Goal: Transaction & Acquisition: Purchase product/service

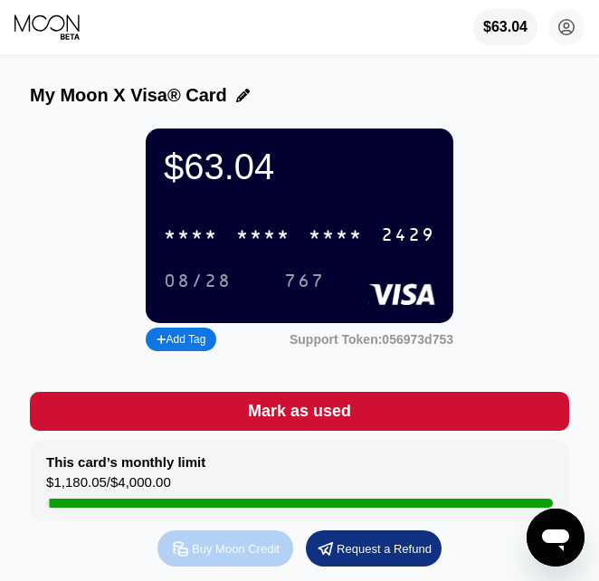
click at [249, 557] on div "Buy Moon Credit" at bounding box center [236, 548] width 88 height 15
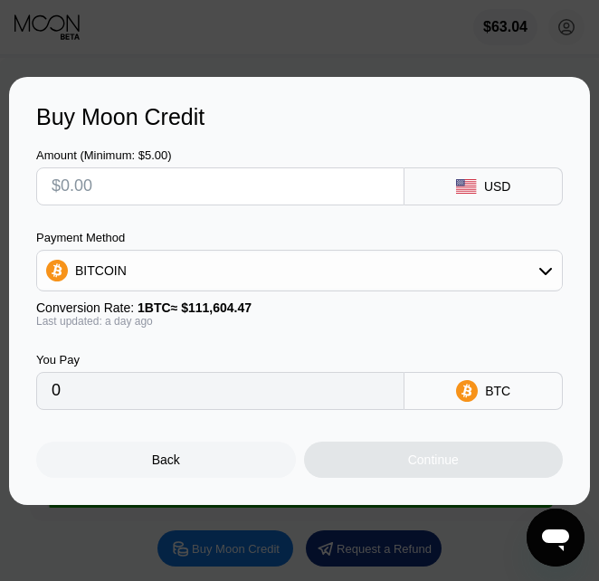
click at [196, 196] on input "text" at bounding box center [221, 186] width 338 height 36
click at [215, 288] on div "BITCOIN" at bounding box center [299, 271] width 525 height 36
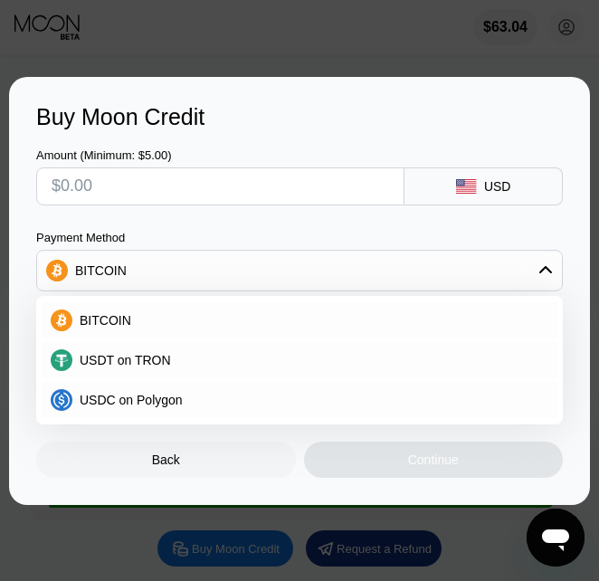
click at [145, 371] on div "USDT on TRON" at bounding box center [300, 360] width 516 height 36
type input "0.00"
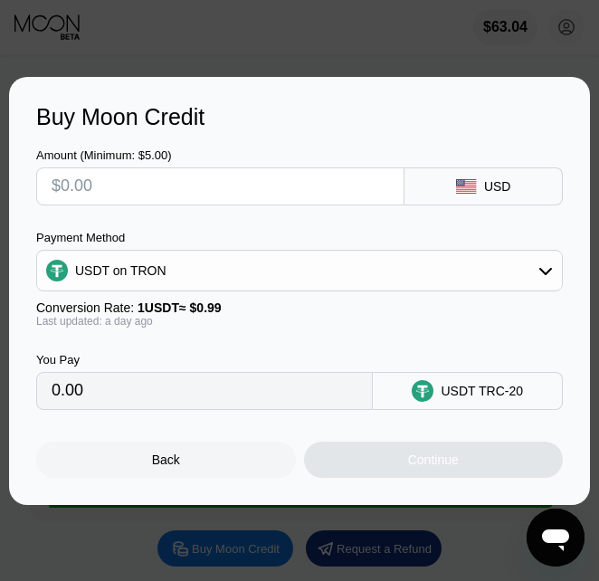
drag, startPoint x: 167, startPoint y: 202, endPoint x: 200, endPoint y: 152, distance: 59.5
click at [171, 201] on input "text" at bounding box center [221, 186] width 338 height 36
type input "$1"
type input "1.01"
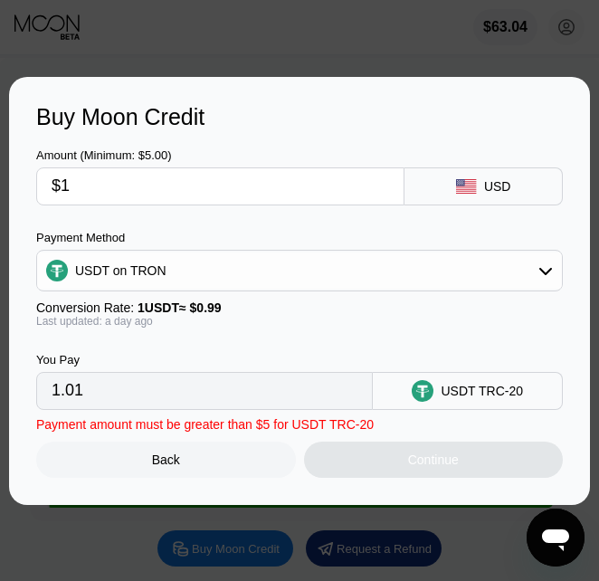
type input "$10"
type input "10.10"
type input "$100"
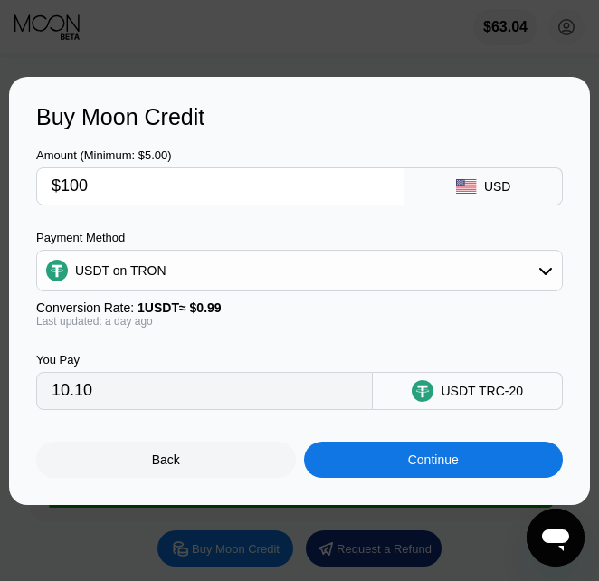
type input "101.01"
type input "$100"
click at [387, 469] on div "Continue" at bounding box center [434, 460] width 260 height 36
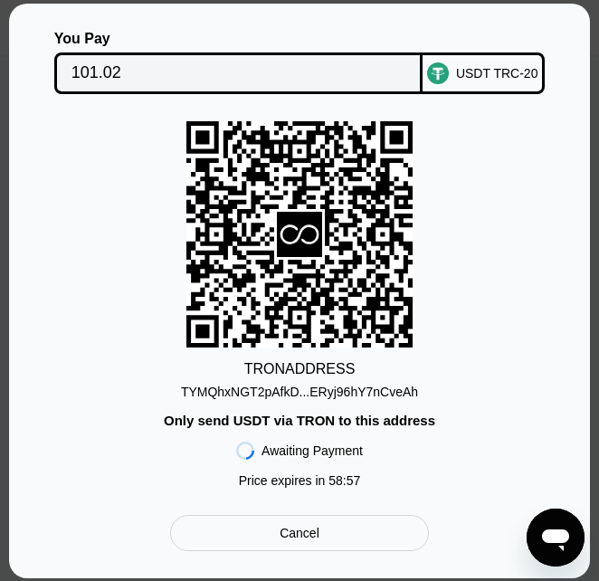
click at [307, 389] on div "TYMQhxNGT2pAfkD...ERyj96hY7nCveAh" at bounding box center [299, 392] width 237 height 14
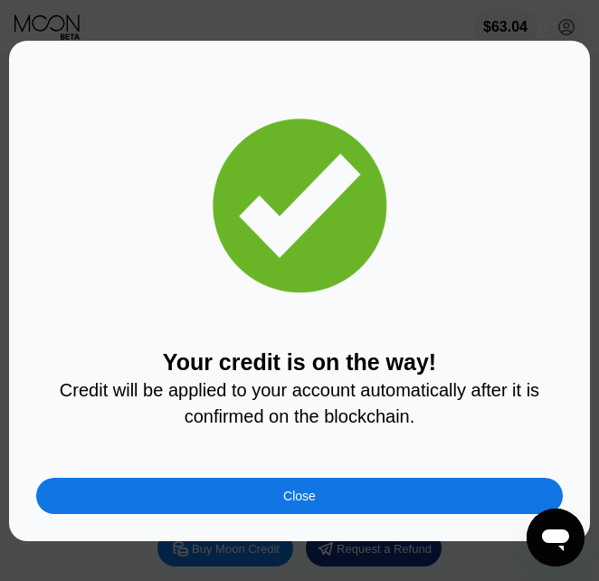
click at [415, 492] on div "Close" at bounding box center [299, 496] width 527 height 36
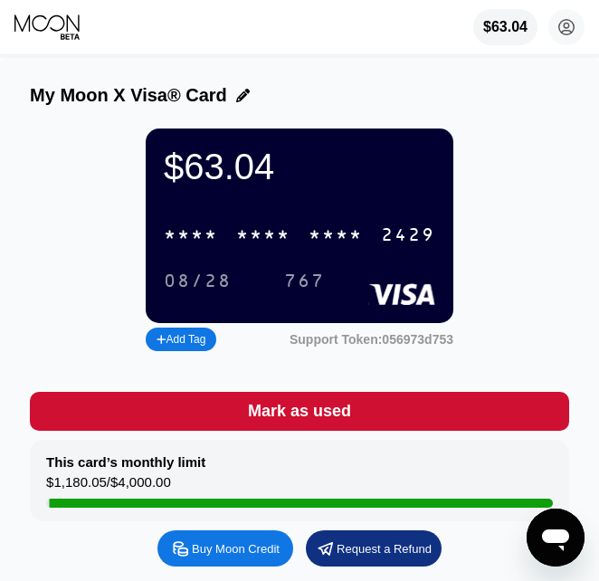
scroll to position [2, 0]
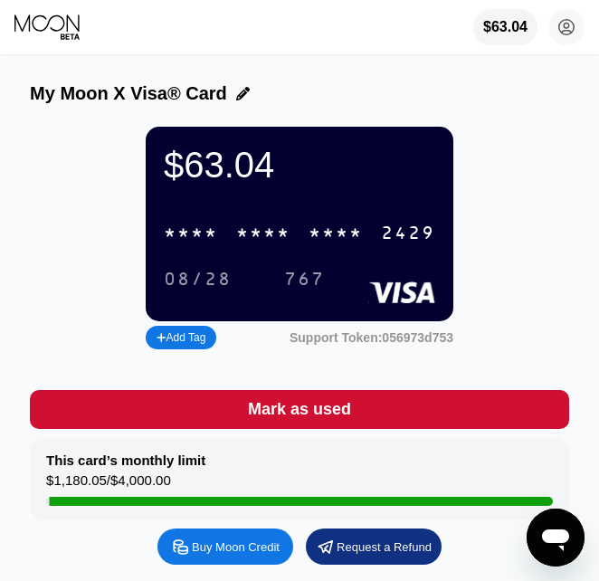
click at [503, 281] on div "$63.04 * * * * * * * * * * * * 2429 08/28 767 Add Tag Support Token: 056973d753" at bounding box center [300, 240] width 540 height 227
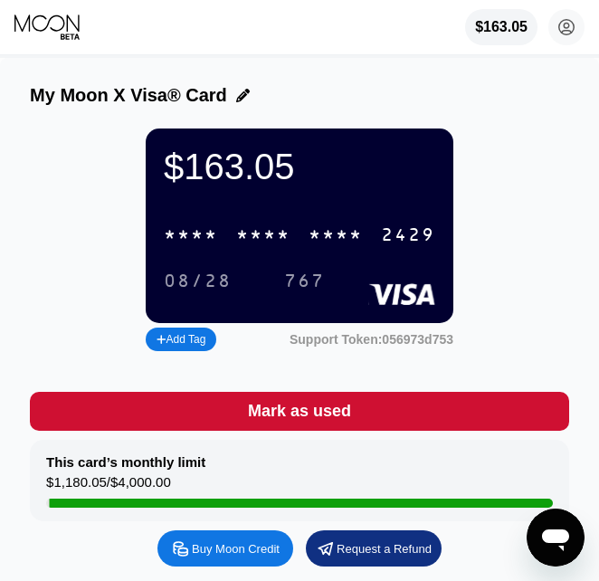
click at [317, 239] on div "* * * *" at bounding box center [336, 235] width 54 height 21
drag, startPoint x: 551, startPoint y: 121, endPoint x: 612, endPoint y: 150, distance: 67.2
drag, startPoint x: 550, startPoint y: 133, endPoint x: 597, endPoint y: 158, distance: 53.5
click at [550, 133] on div "$163.05 4513 6500 2413 2429 08/28 767 Add Tag Support Token: 056973d753" at bounding box center [300, 242] width 540 height 227
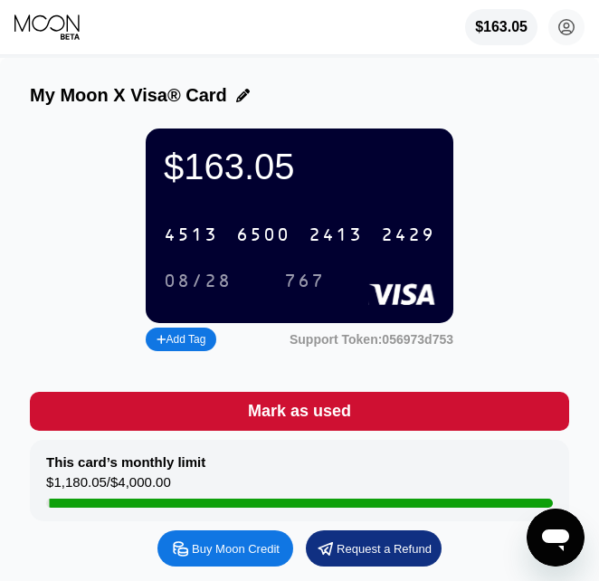
drag, startPoint x: 524, startPoint y: 193, endPoint x: 609, endPoint y: 224, distance: 90.5
click at [524, 193] on div "$163.05 4513 6500 2413 2429 08/28 767 Add Tag Support Token: 056973d753" at bounding box center [300, 242] width 540 height 227
click at [535, 168] on div "$163.05 4513 6500 2413 2429 08/28 767 Add Tag Support Token: 056973d753" at bounding box center [300, 242] width 540 height 227
click at [544, 168] on div "$163.05 4513 6500 2413 2429 08/28 767 Add Tag Support Token: 056973d753" at bounding box center [300, 242] width 540 height 227
click at [538, 284] on div "$163.05 4513 6500 2413 2429 08/28 767 Add Tag Support Token: 056973d753" at bounding box center [300, 242] width 540 height 227
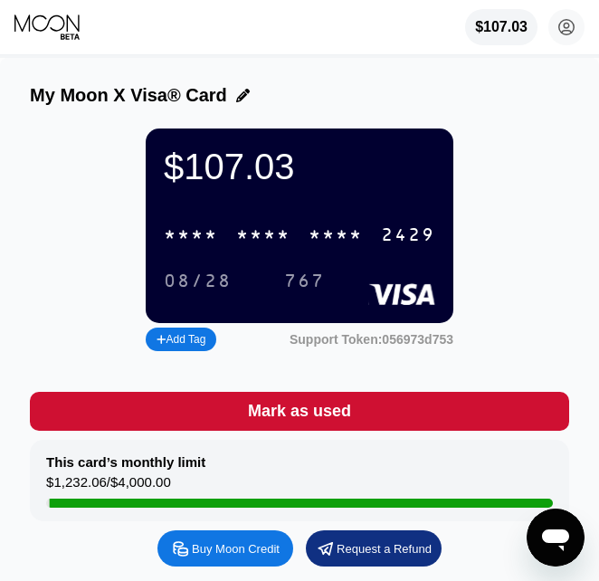
click at [335, 218] on div "$107.03 * * * * * * * * * * * * 2429 08/28 767" at bounding box center [300, 226] width 308 height 195
drag, startPoint x: 301, startPoint y: 224, endPoint x: 327, endPoint y: 222, distance: 26.3
click at [300, 225] on div "$107.03 * * * * * * * * * * * * 2429 08/28 767" at bounding box center [300, 226] width 308 height 195
click at [282, 223] on div "$107.03 * * * * * * * * * * * * 2429 08/28 767" at bounding box center [300, 226] width 308 height 195
click at [282, 238] on div "* * * *" at bounding box center [263, 235] width 54 height 21
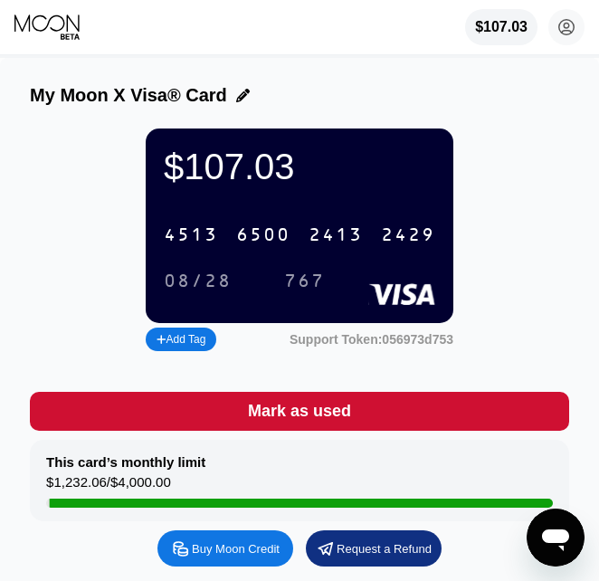
drag, startPoint x: 529, startPoint y: 166, endPoint x: 612, endPoint y: 225, distance: 102.0
click at [528, 166] on div "$107.03 4513 6500 2413 2429 08/28 767 Add Tag Support Token: 056973d753" at bounding box center [300, 242] width 540 height 227
click at [514, 233] on div "$107.03 4513 6500 2413 2429 08/28 767 Add Tag Support Token: 056973d753" at bounding box center [300, 242] width 540 height 227
